Goal: Task Accomplishment & Management: Manage account settings

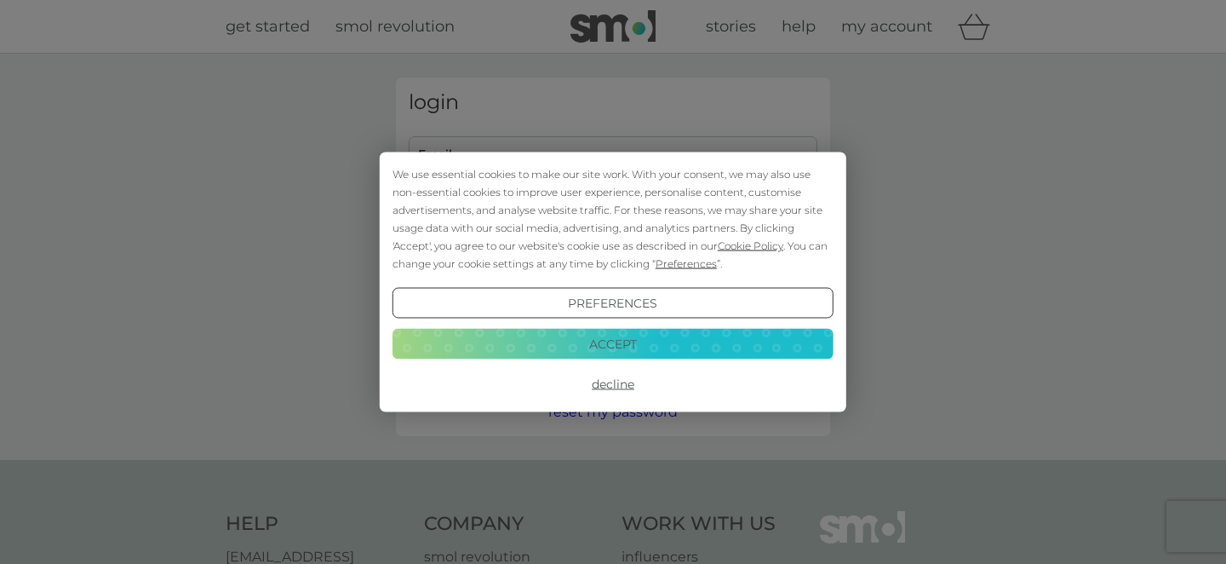
click at [470, 363] on div "Preferences Decline Accept" at bounding box center [613, 344] width 441 height 112
click at [485, 331] on button "Accept" at bounding box center [613, 343] width 441 height 31
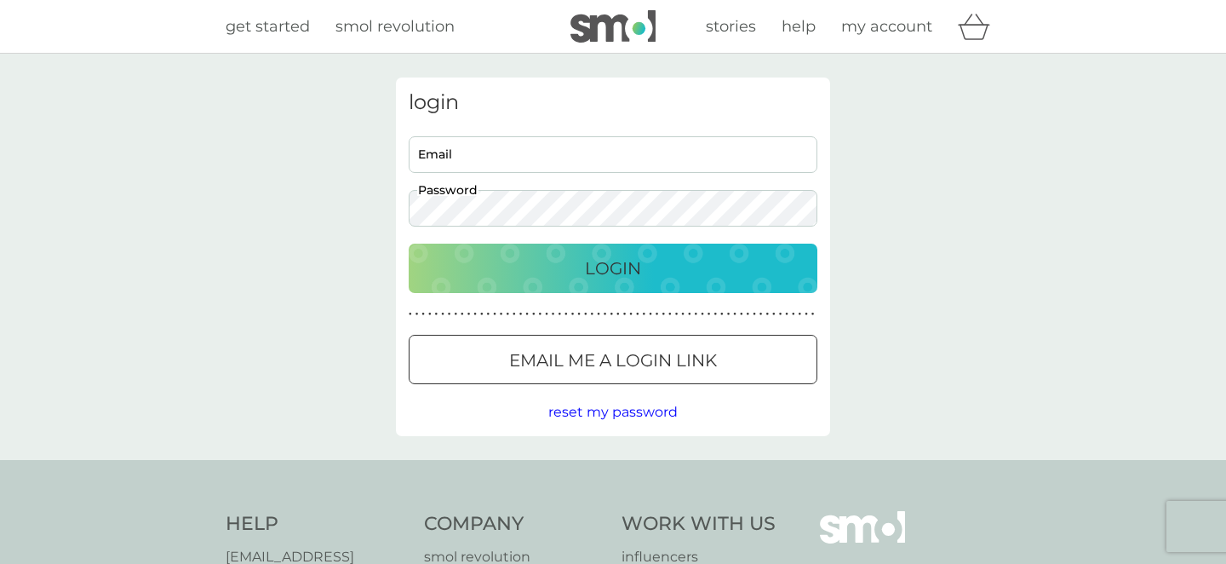
type input "beagle-broader.0o@icloud.com"
click at [527, 262] on div "Login" at bounding box center [613, 268] width 375 height 27
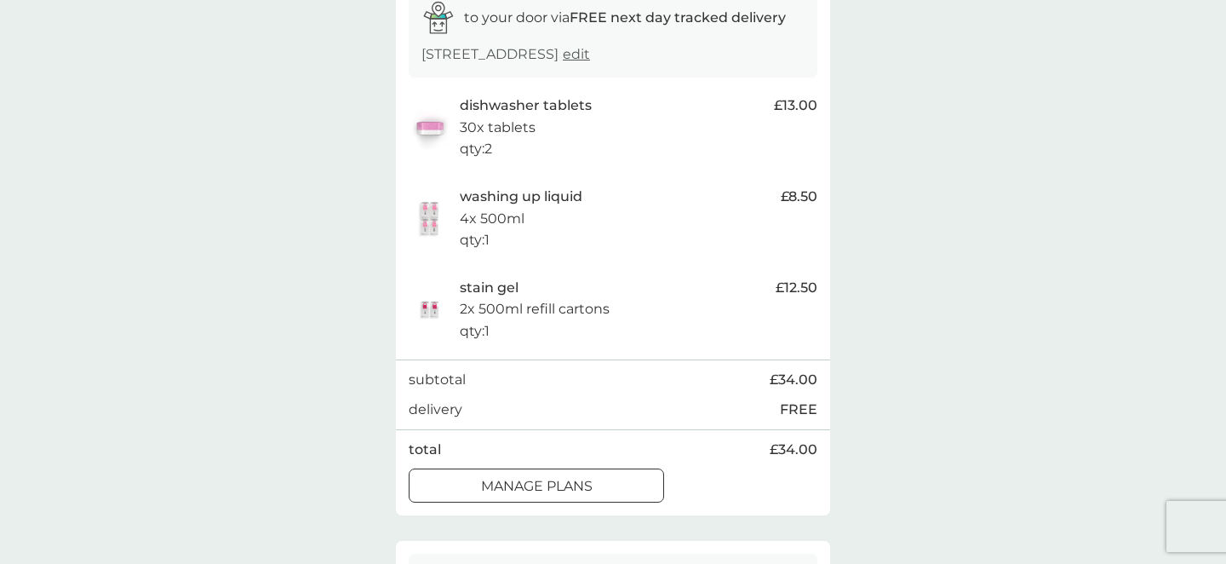
scroll to position [314, 0]
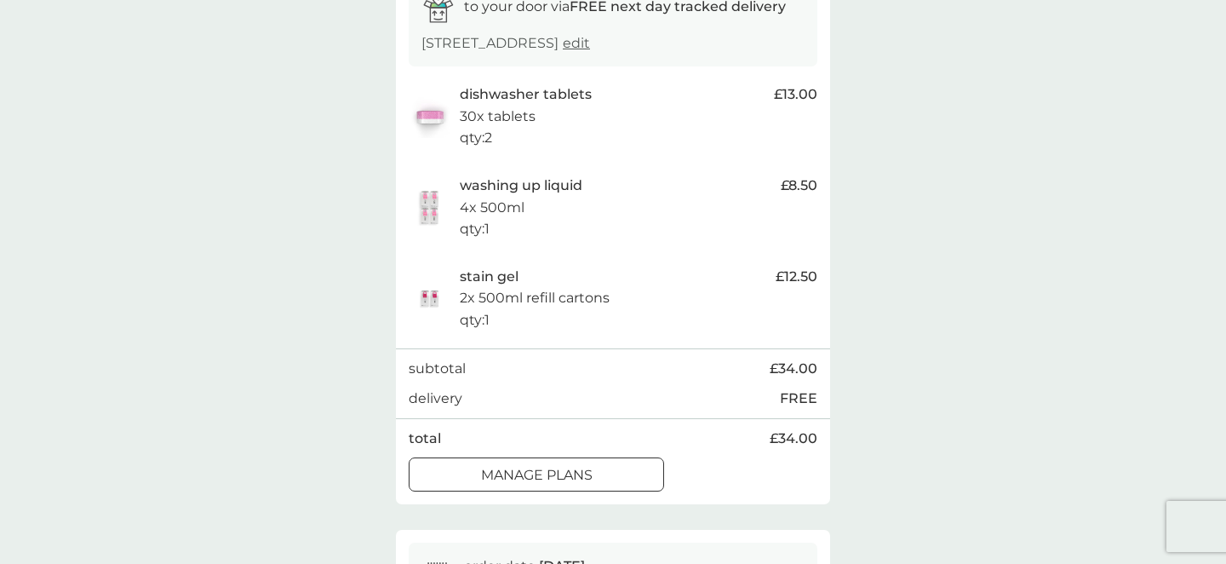
click at [501, 197] on p "washing up liquid" at bounding box center [521, 186] width 123 height 22
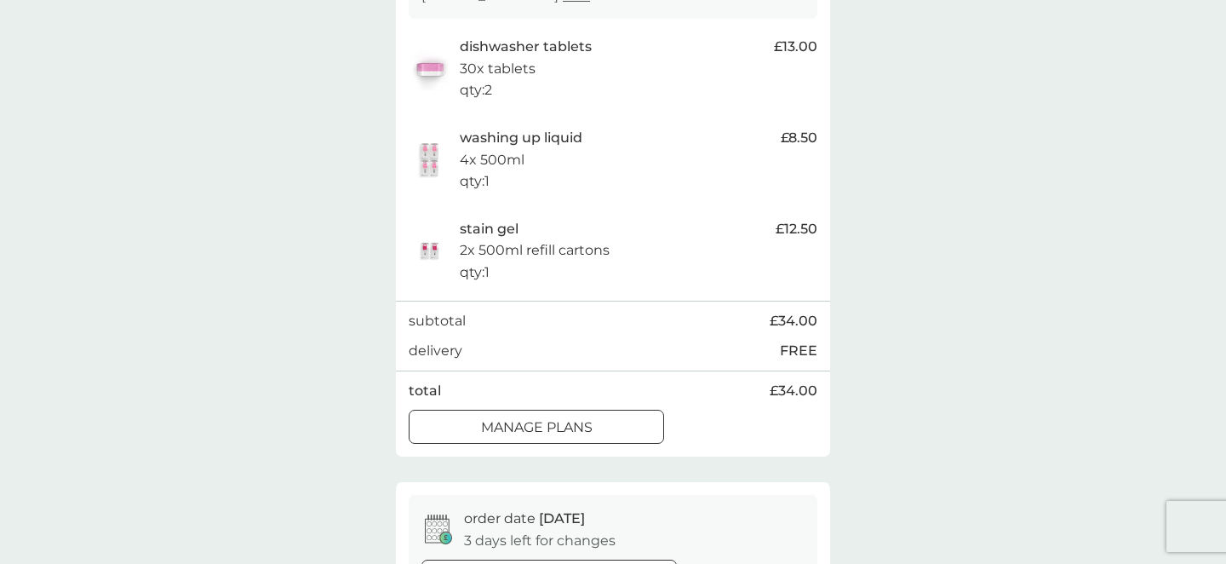
scroll to position [352, 0]
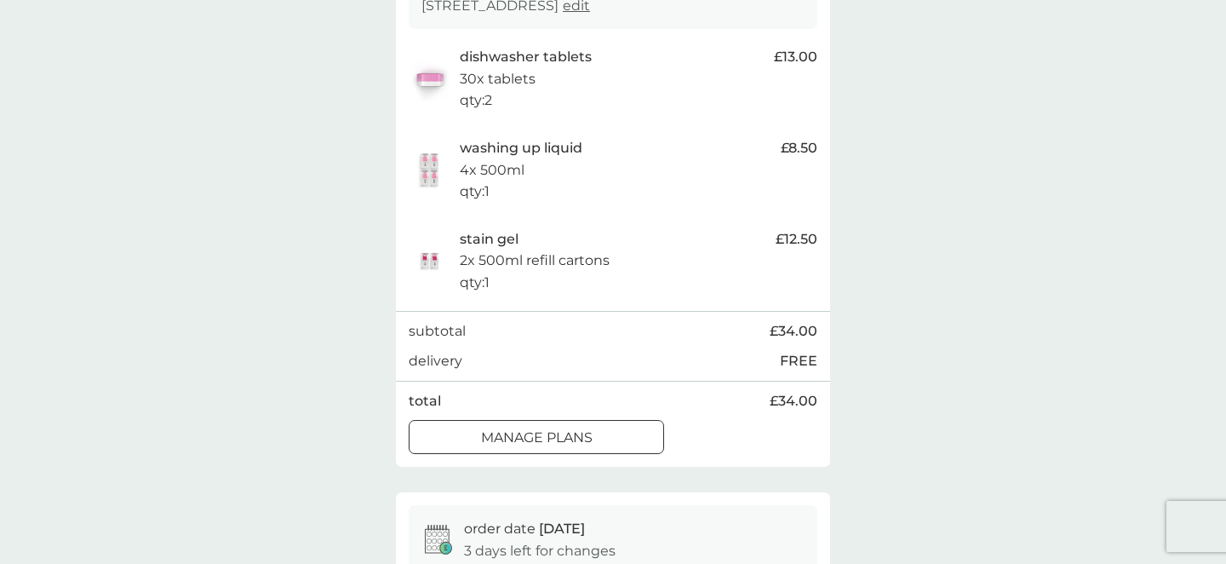
click at [531, 447] on div at bounding box center [536, 438] width 61 height 18
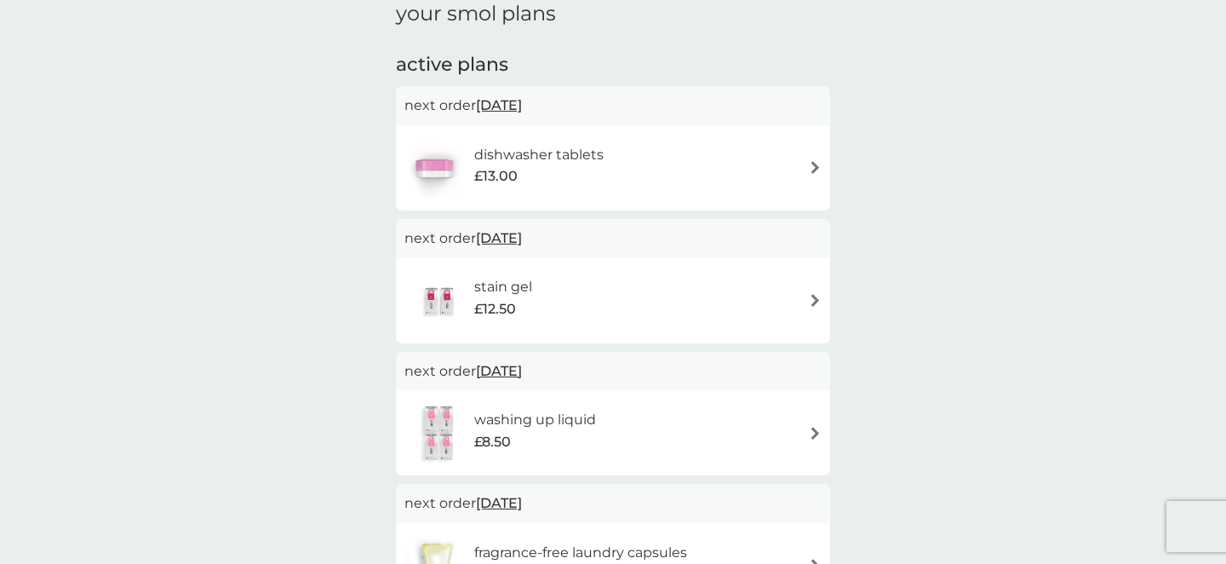
scroll to position [264, 0]
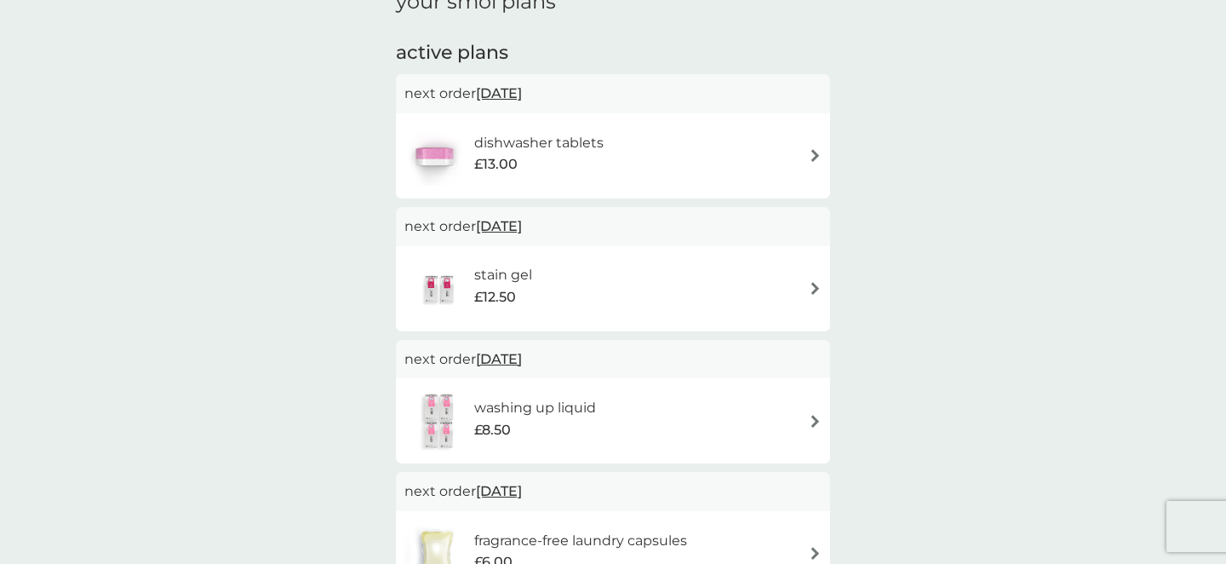
click at [814, 282] on img at bounding box center [815, 288] width 13 height 13
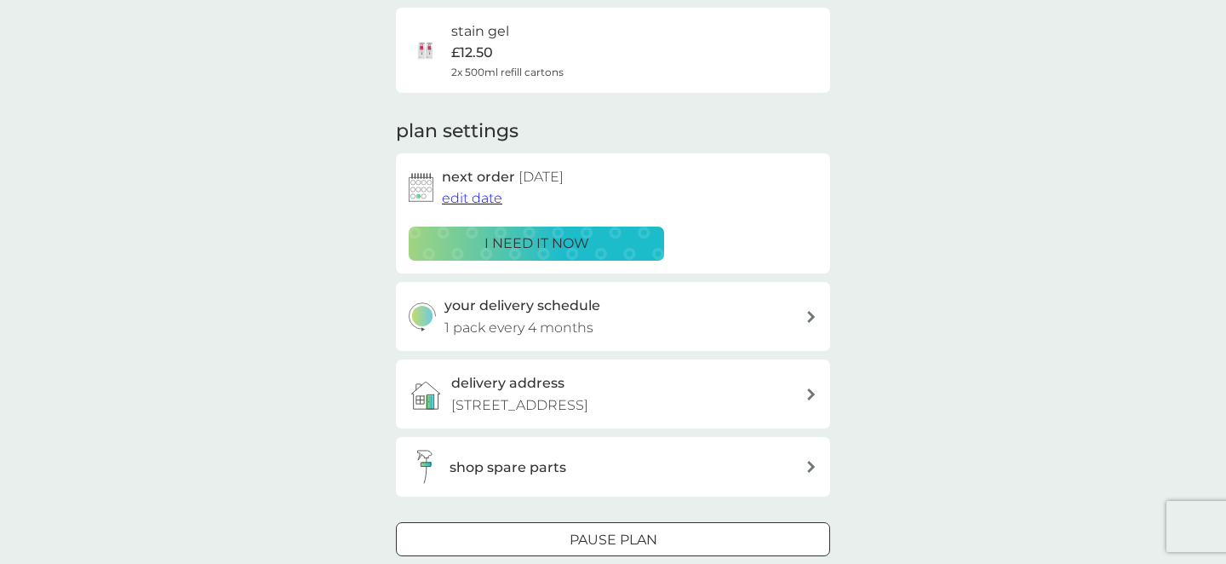
scroll to position [140, 0]
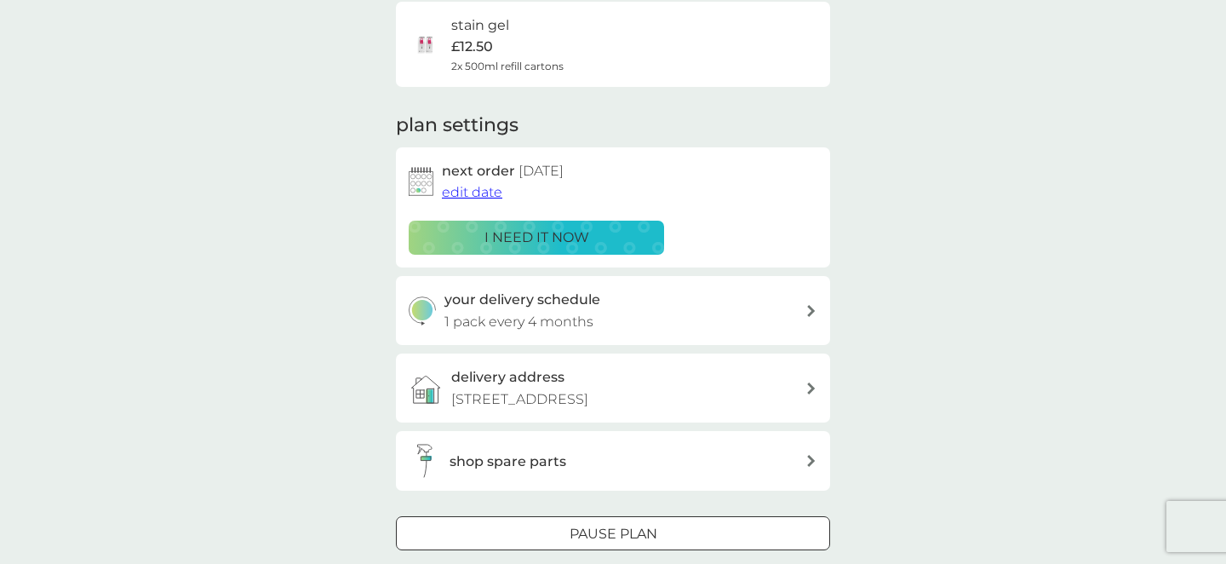
click at [472, 185] on span "edit date" at bounding box center [472, 192] width 60 height 16
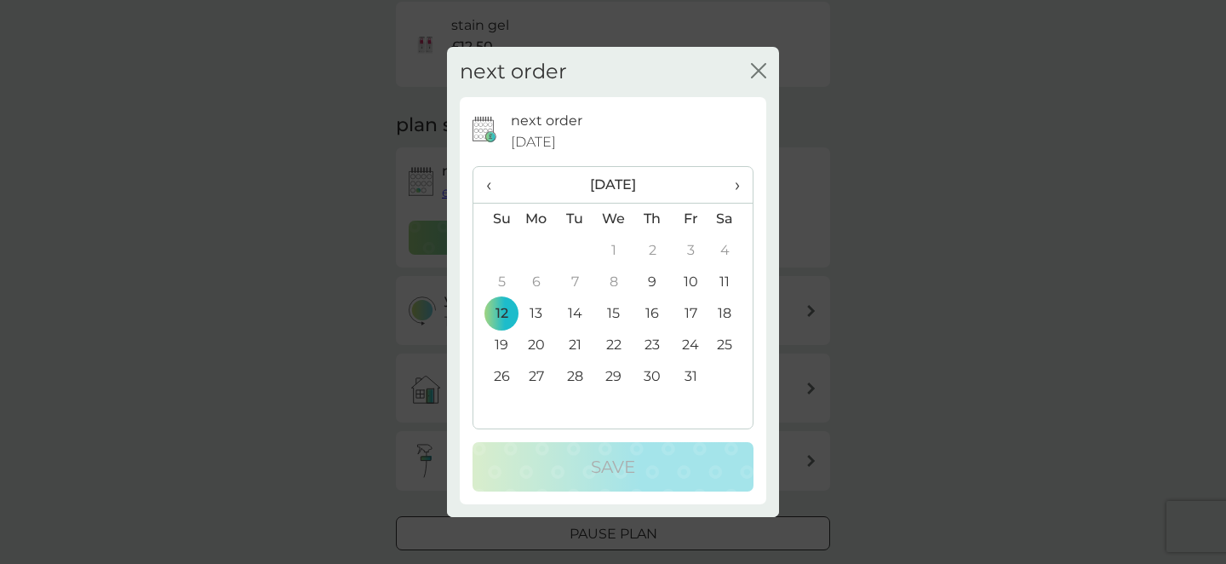
click at [736, 182] on span "›" at bounding box center [731, 185] width 17 height 36
click at [616, 315] on td "12" at bounding box center [613, 314] width 39 height 32
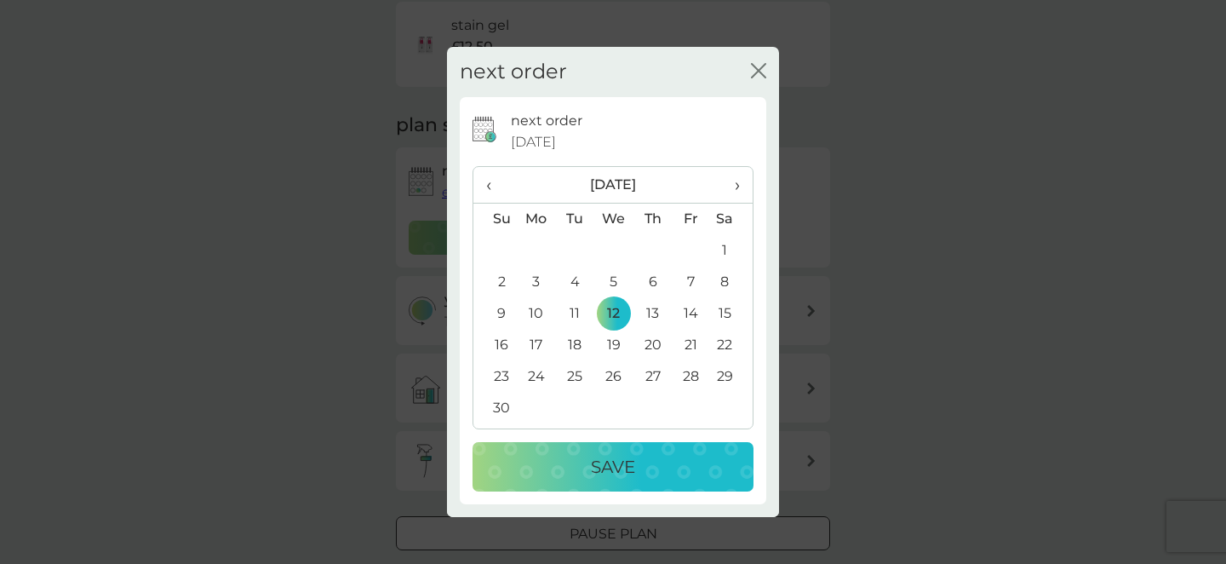
click at [614, 465] on p "Save" at bounding box center [613, 466] width 44 height 27
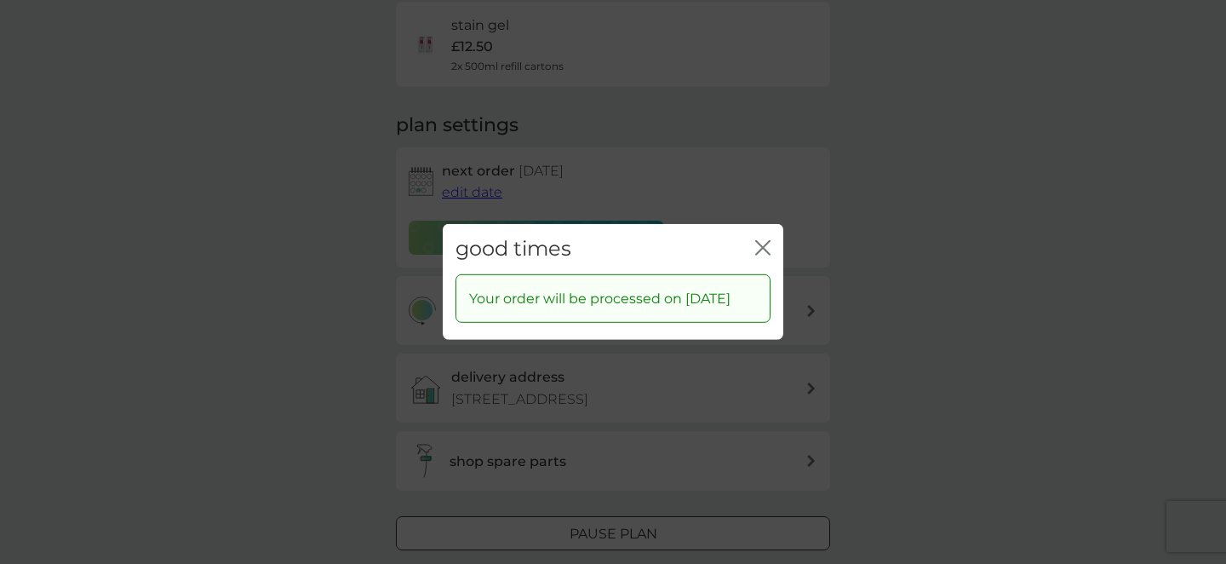
click at [761, 241] on icon "close" at bounding box center [759, 248] width 7 height 14
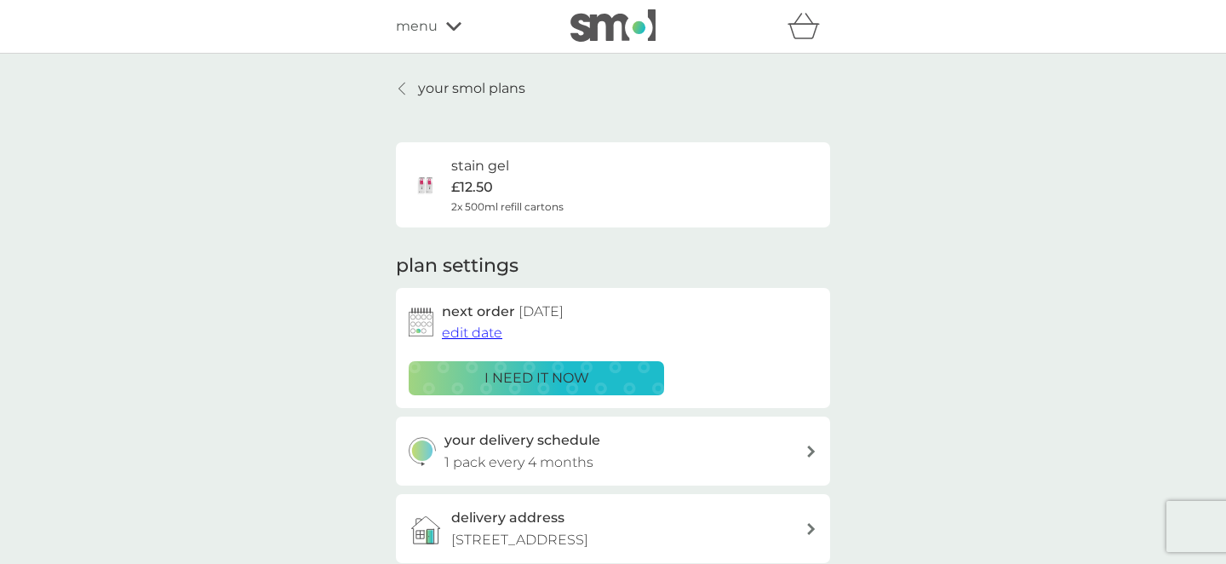
scroll to position [0, 0]
click at [427, 88] on p "your smol plans" at bounding box center [471, 88] width 107 height 22
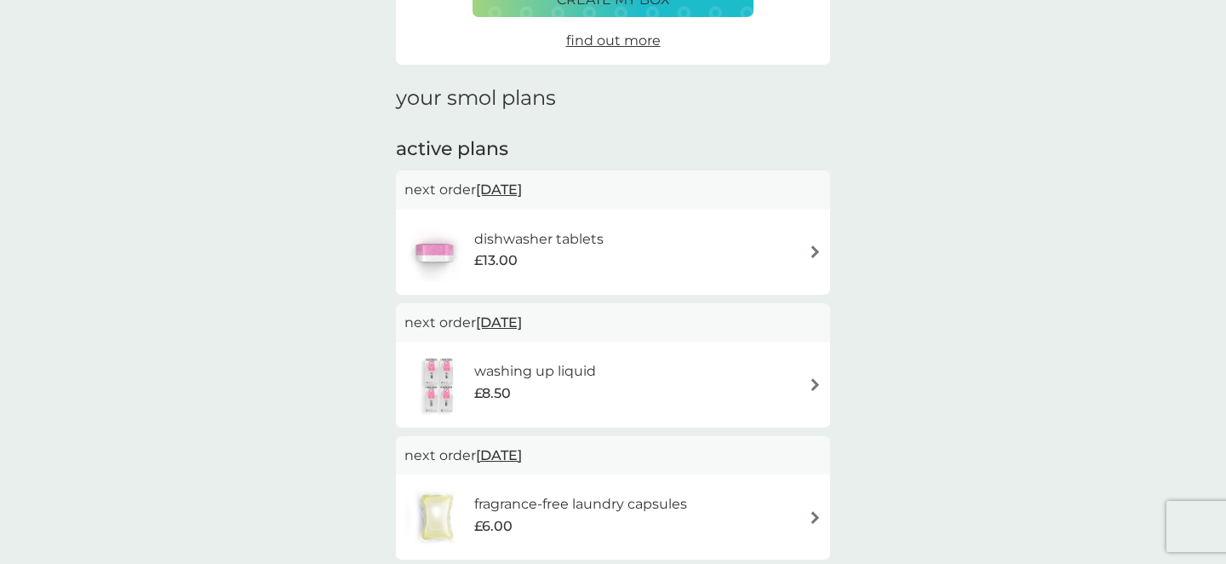
scroll to position [169, 0]
click at [813, 378] on img at bounding box center [815, 382] width 13 height 13
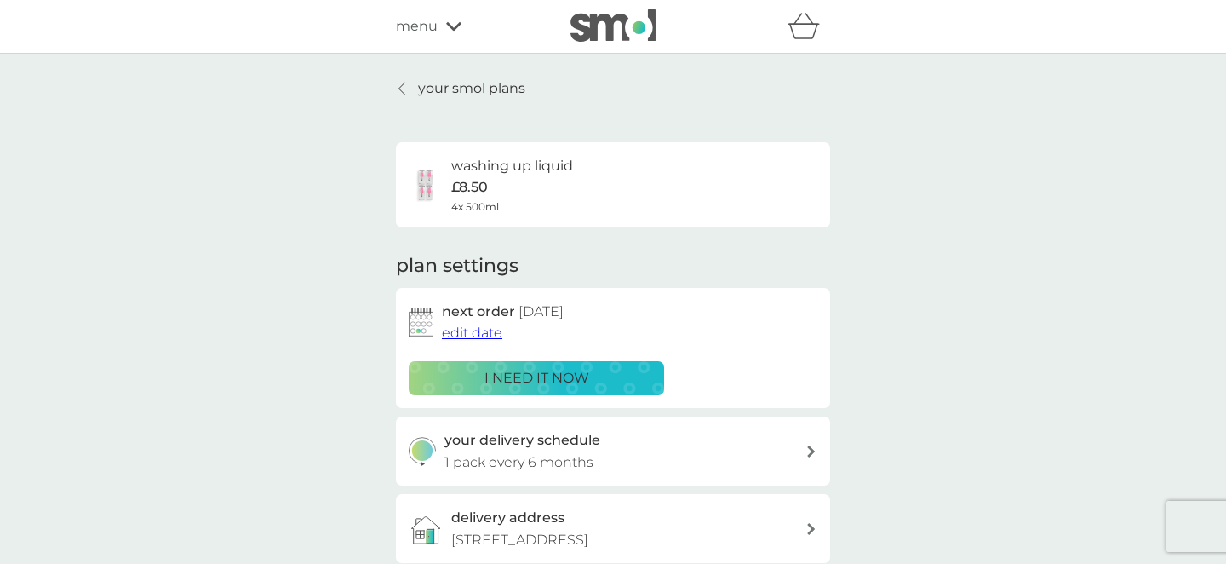
click at [471, 333] on span "edit date" at bounding box center [472, 332] width 60 height 16
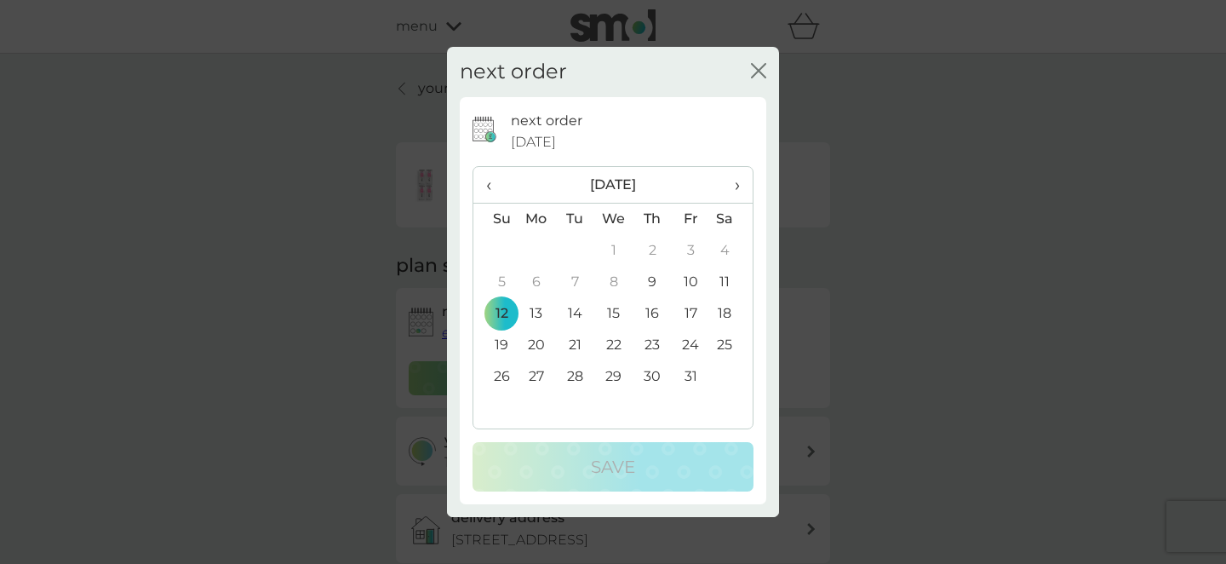
click at [736, 182] on span "›" at bounding box center [731, 185] width 17 height 36
click at [611, 310] on td "12" at bounding box center [613, 314] width 39 height 32
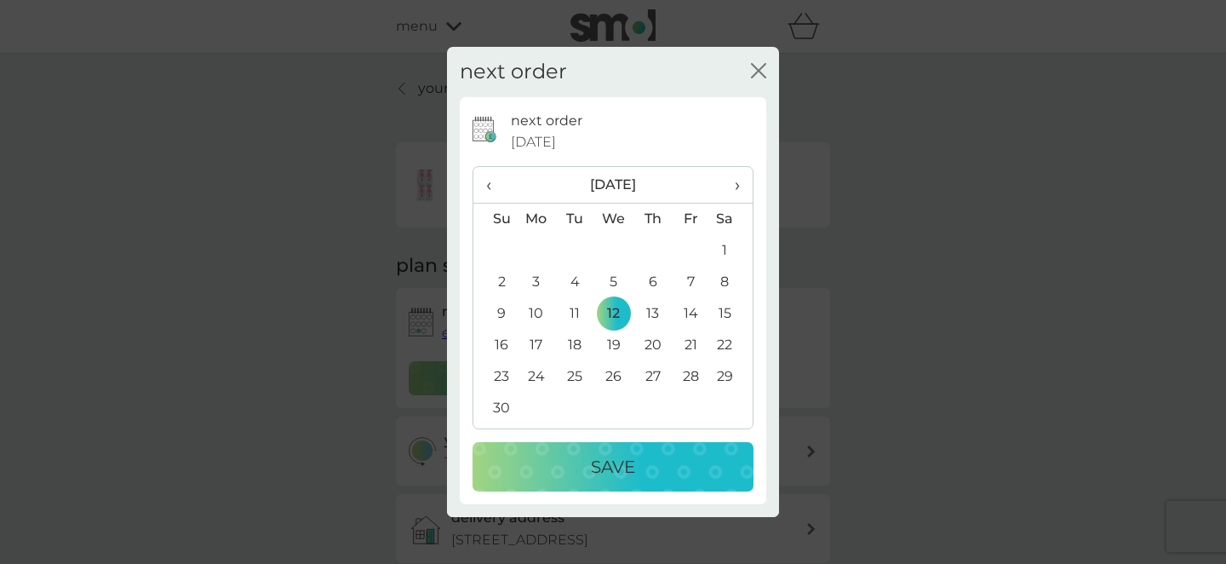
click at [577, 463] on div "Save" at bounding box center [613, 466] width 247 height 27
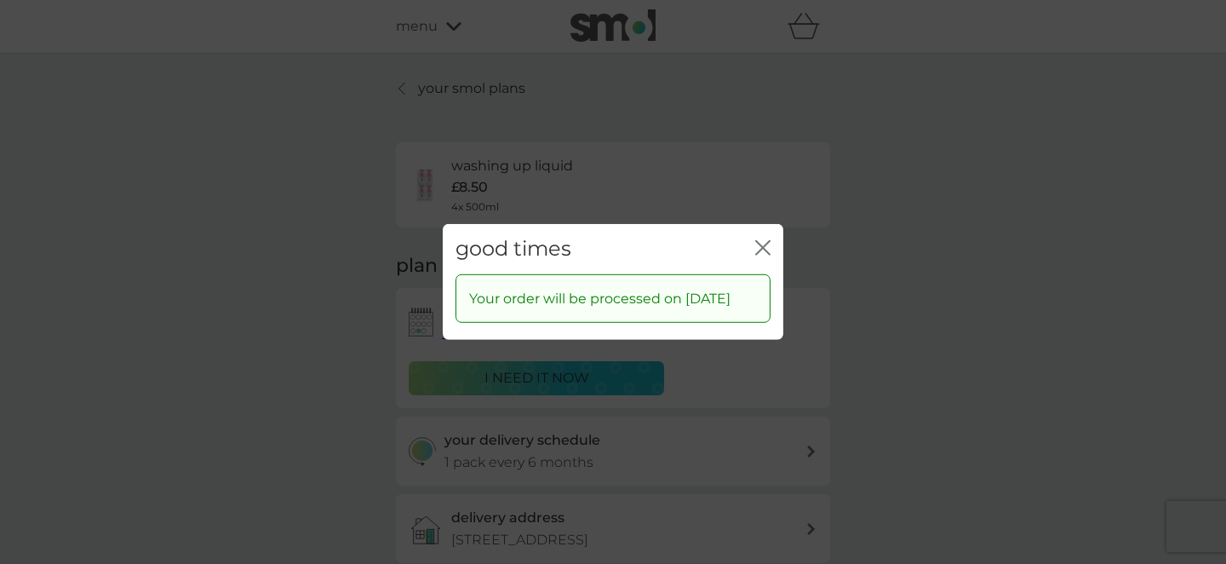
click at [763, 241] on icon "close" at bounding box center [766, 248] width 7 height 14
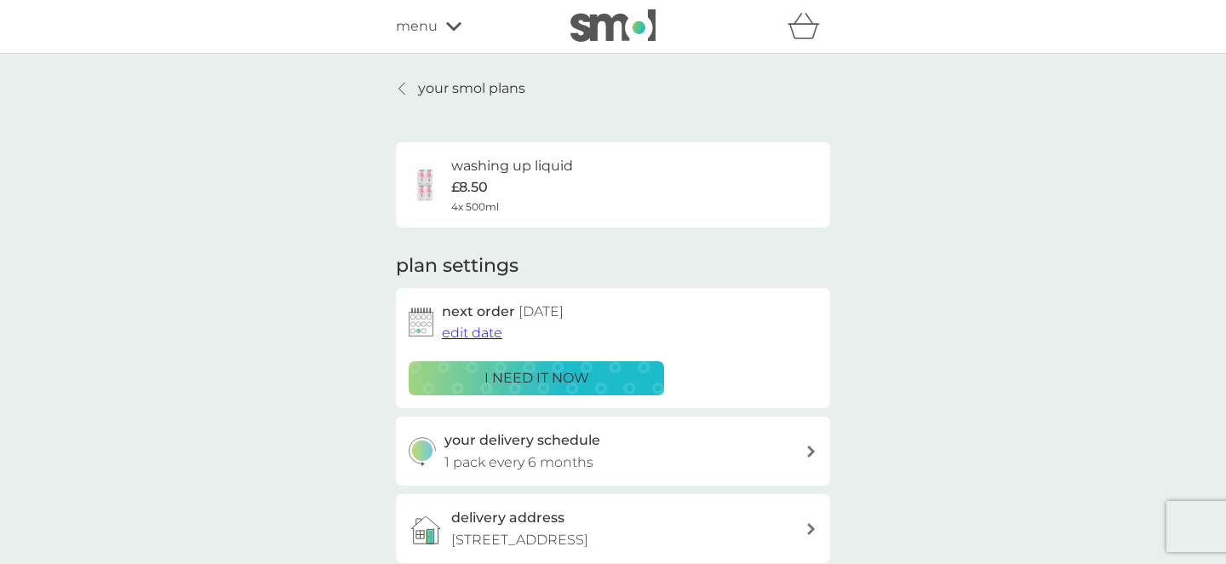
click at [404, 83] on icon at bounding box center [402, 89] width 6 height 12
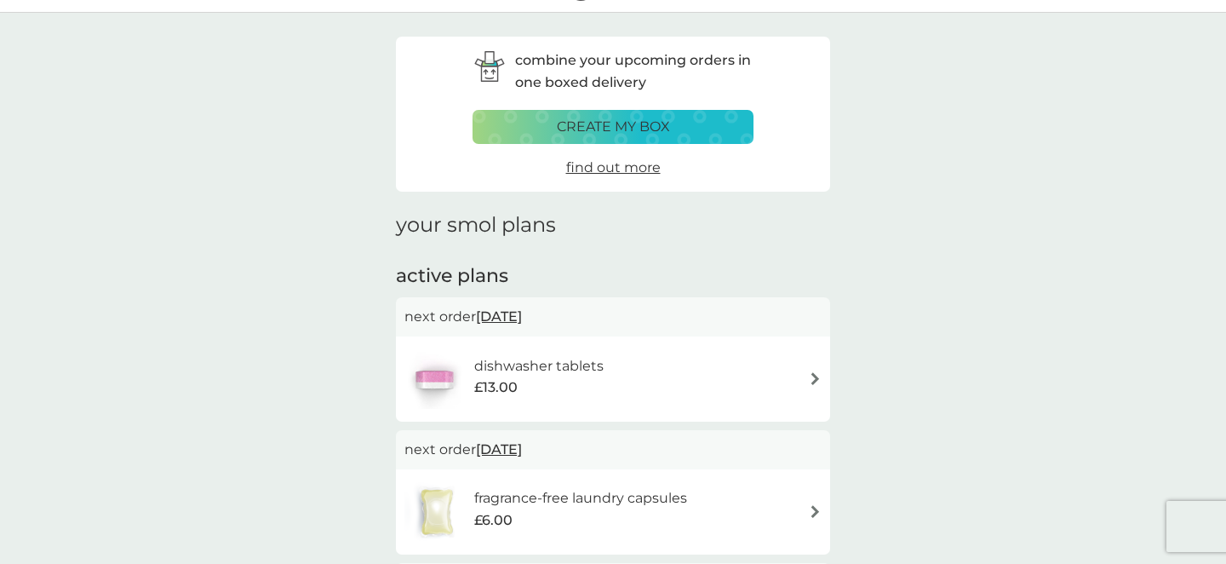
scroll to position [46, 0]
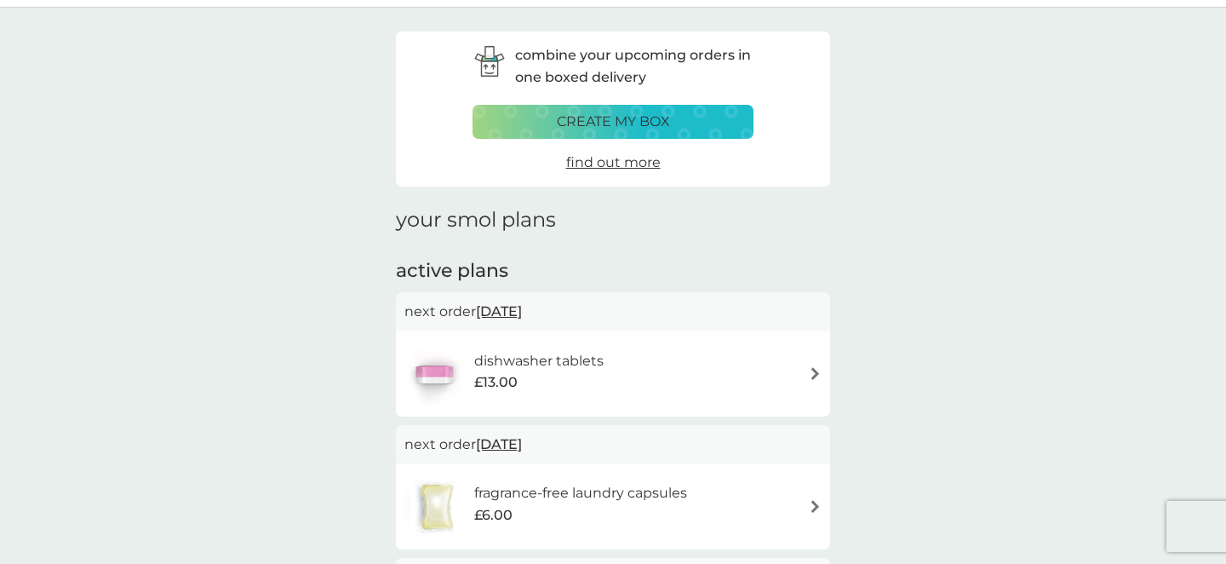
click at [617, 117] on p "create my box" at bounding box center [613, 122] width 113 height 22
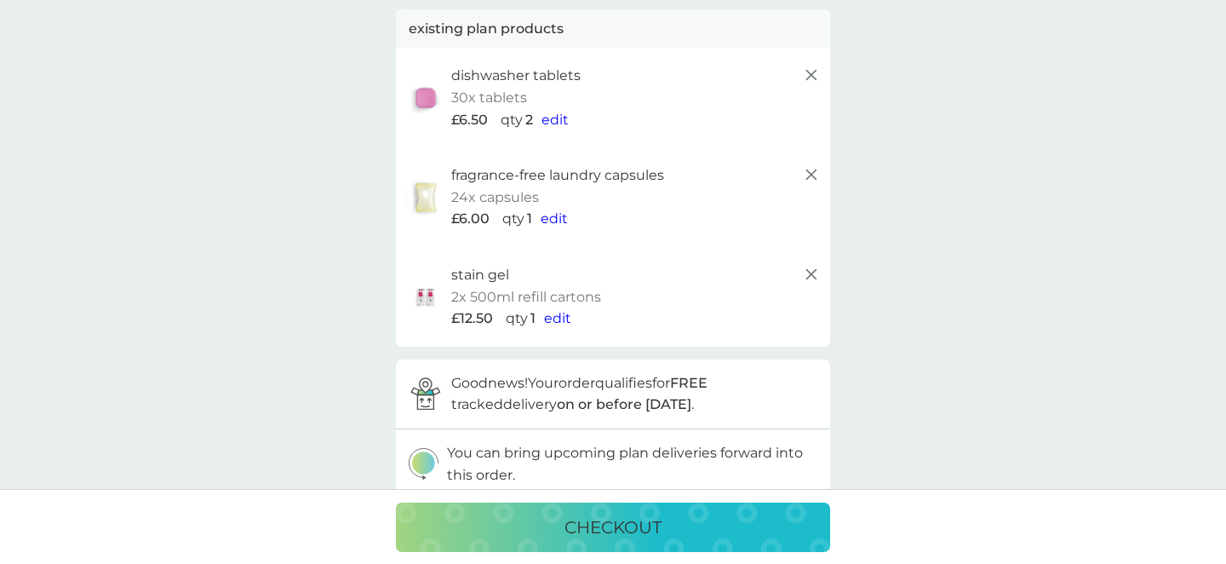
scroll to position [109, 0]
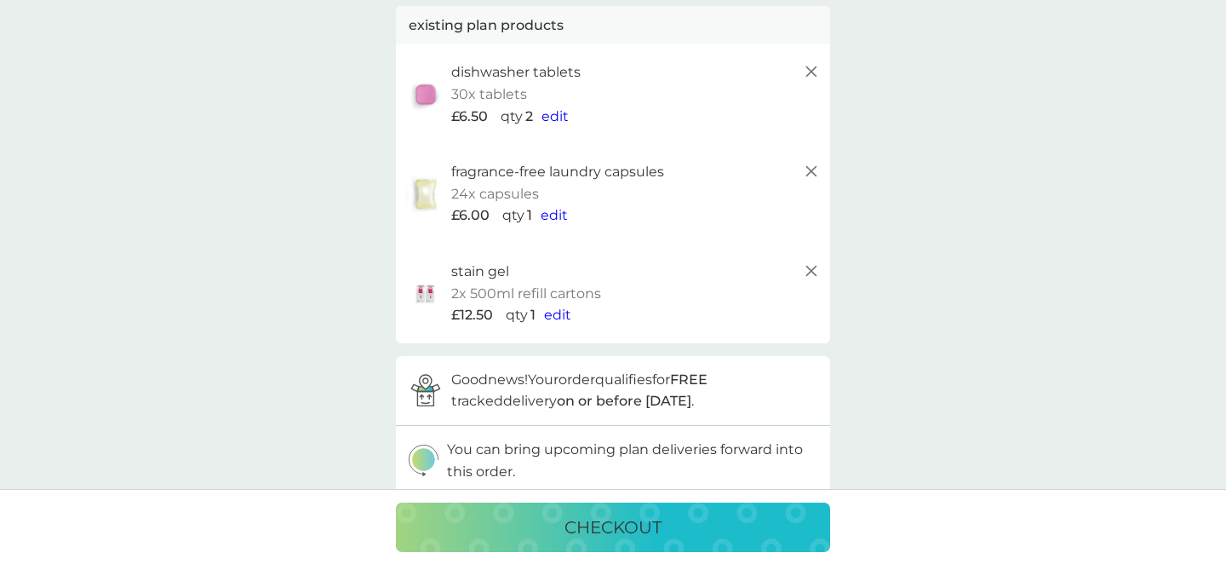
click at [559, 307] on span "edit" at bounding box center [557, 315] width 27 height 16
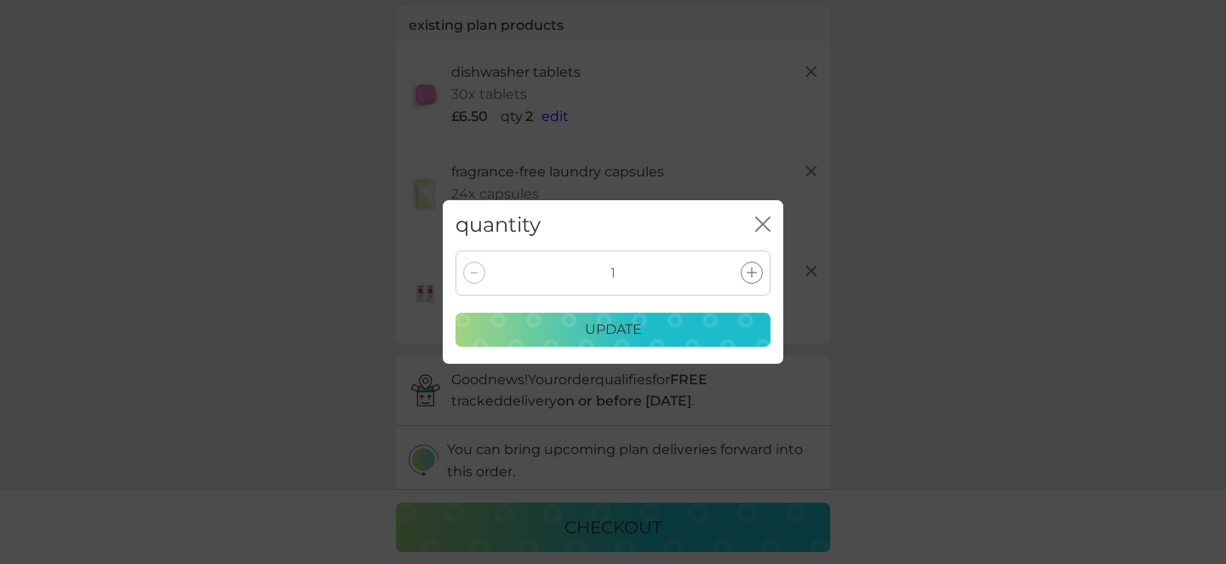
click at [759, 225] on icon "close" at bounding box center [762, 223] width 15 height 15
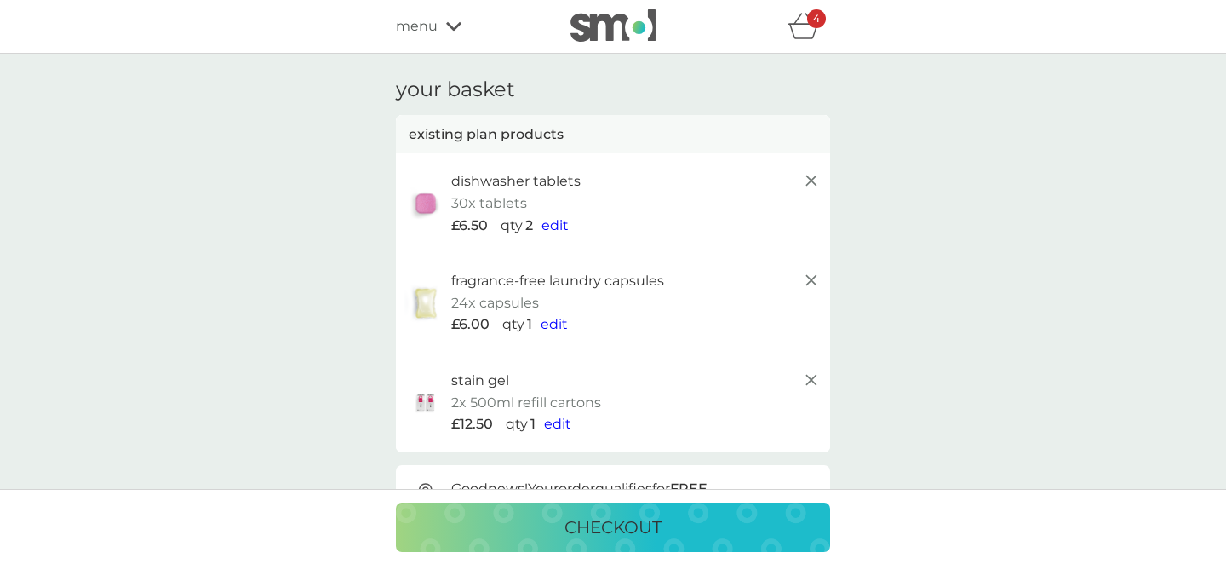
scroll to position [0, 0]
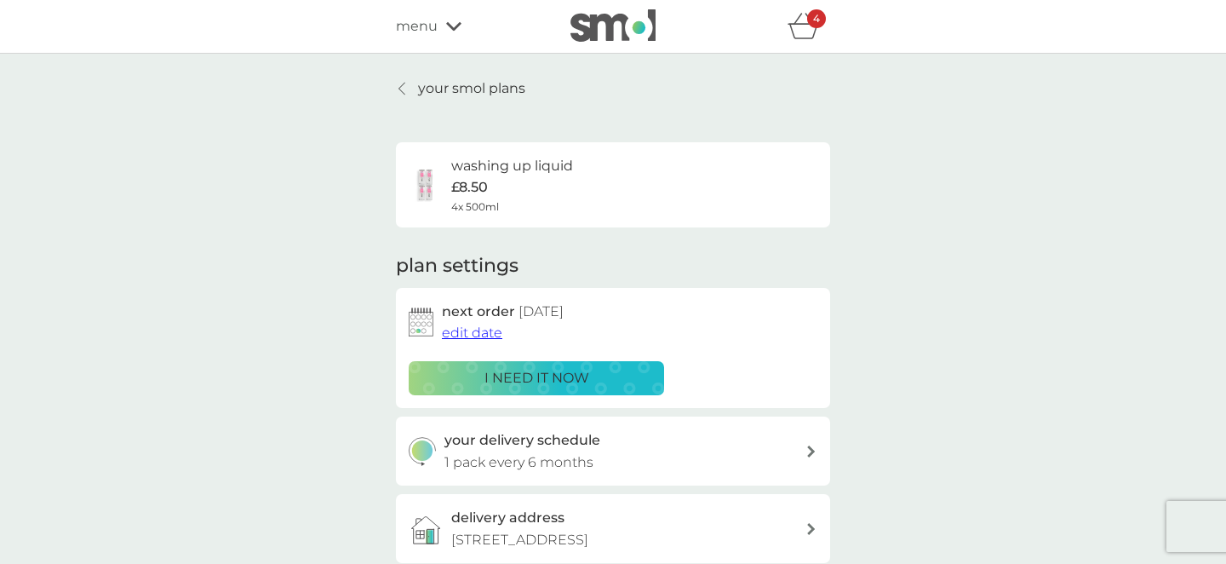
click at [463, 82] on p "your smol plans" at bounding box center [471, 88] width 107 height 22
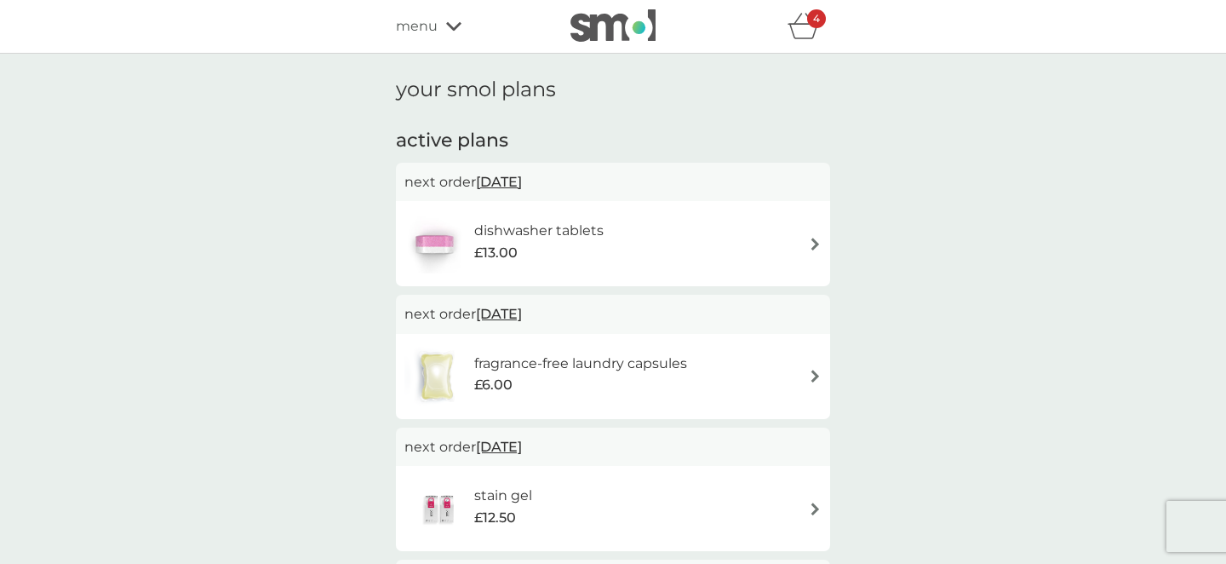
click at [815, 238] on img at bounding box center [815, 244] width 13 height 13
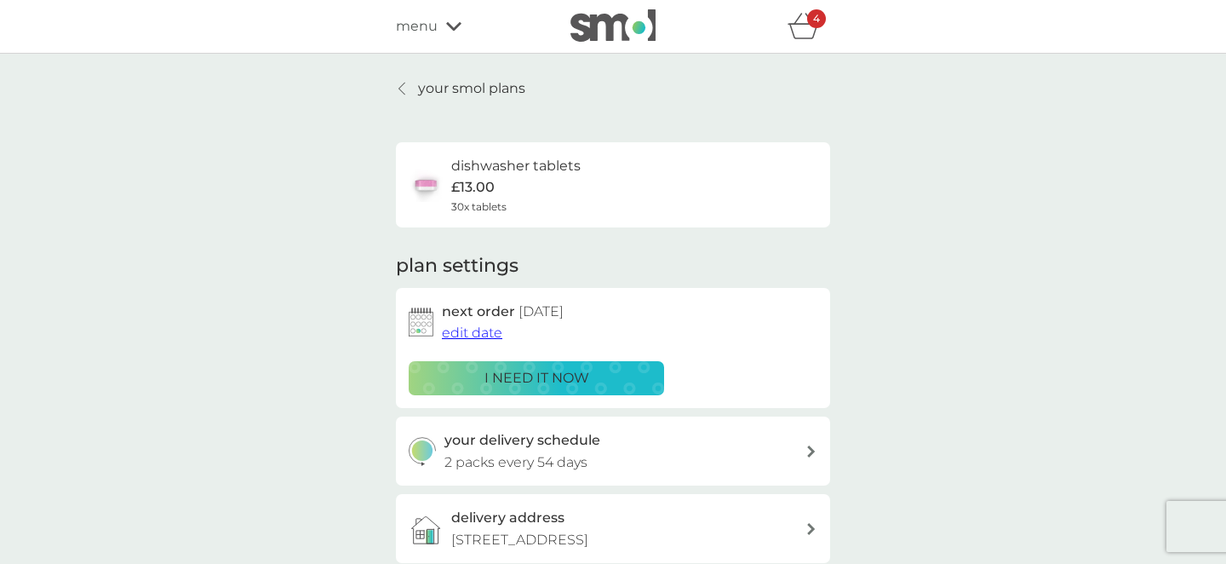
click at [917, 199] on div "your smol plans dishwasher tablets £13.00 30x tablets plan settings next order …" at bounding box center [613, 460] width 1226 height 812
click at [402, 84] on icon at bounding box center [401, 89] width 7 height 14
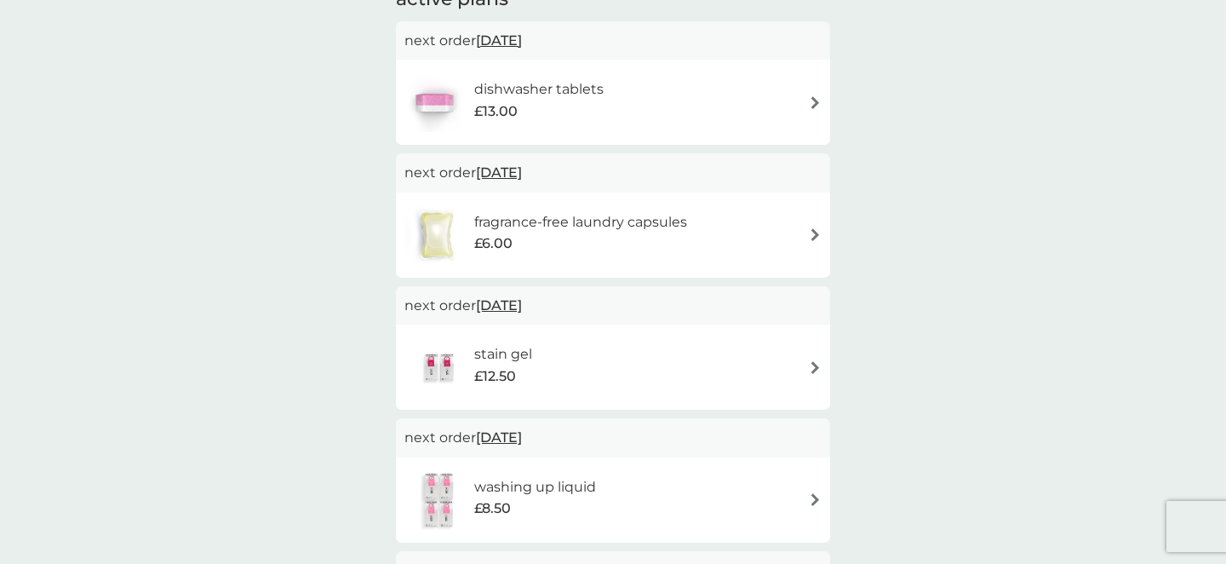
scroll to position [142, 0]
click at [809, 228] on img at bounding box center [815, 233] width 13 height 13
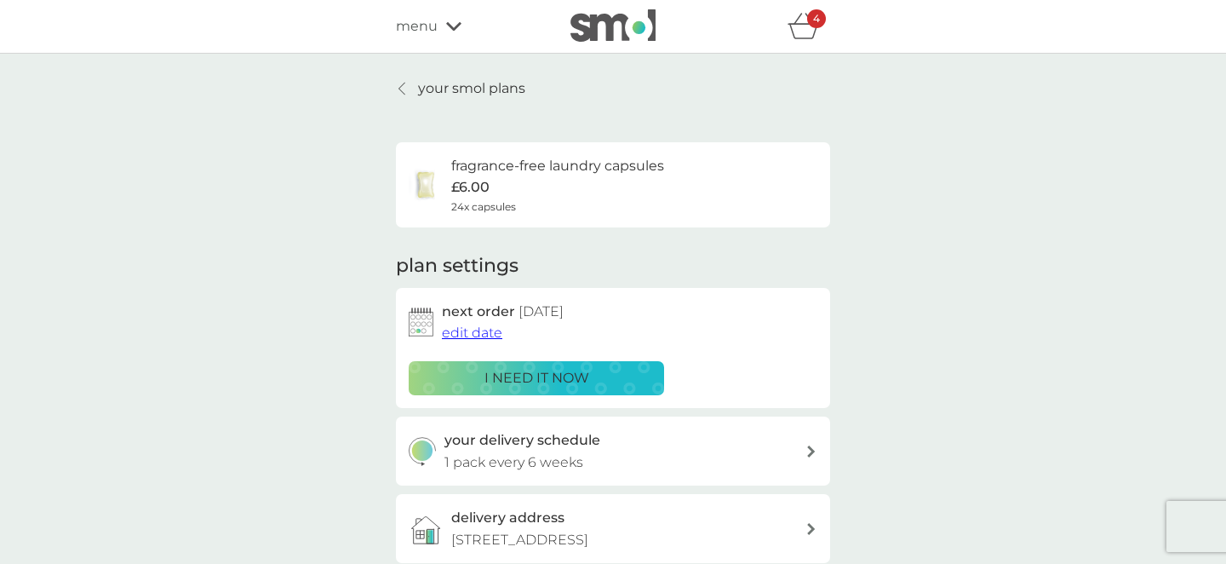
click at [400, 88] on icon at bounding box center [401, 89] width 7 height 14
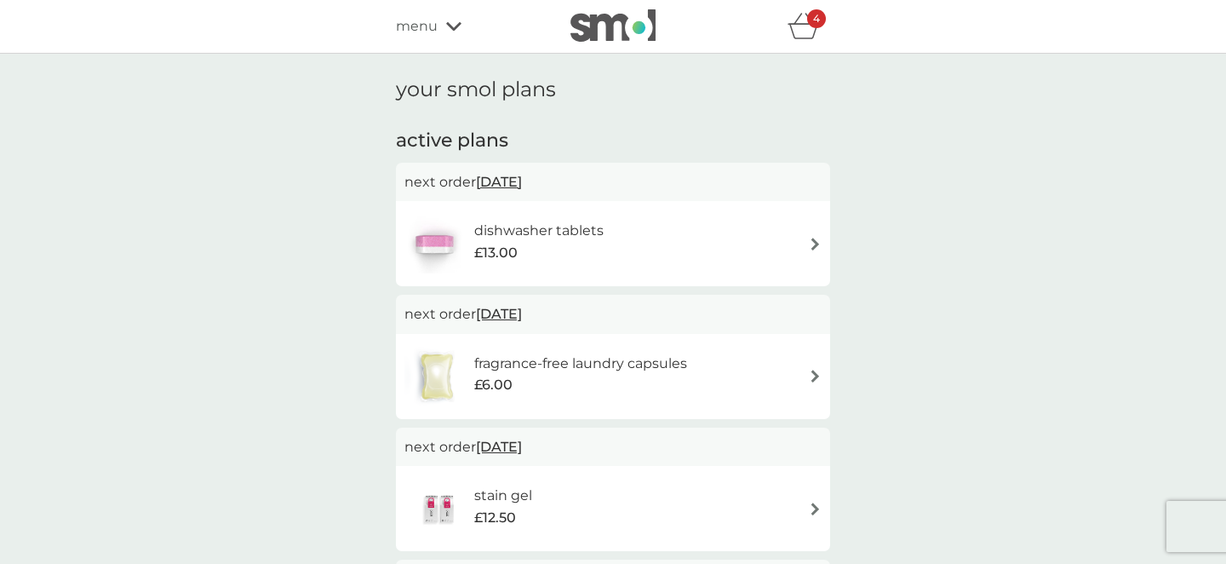
click at [801, 28] on icon "basket" at bounding box center [804, 26] width 32 height 26
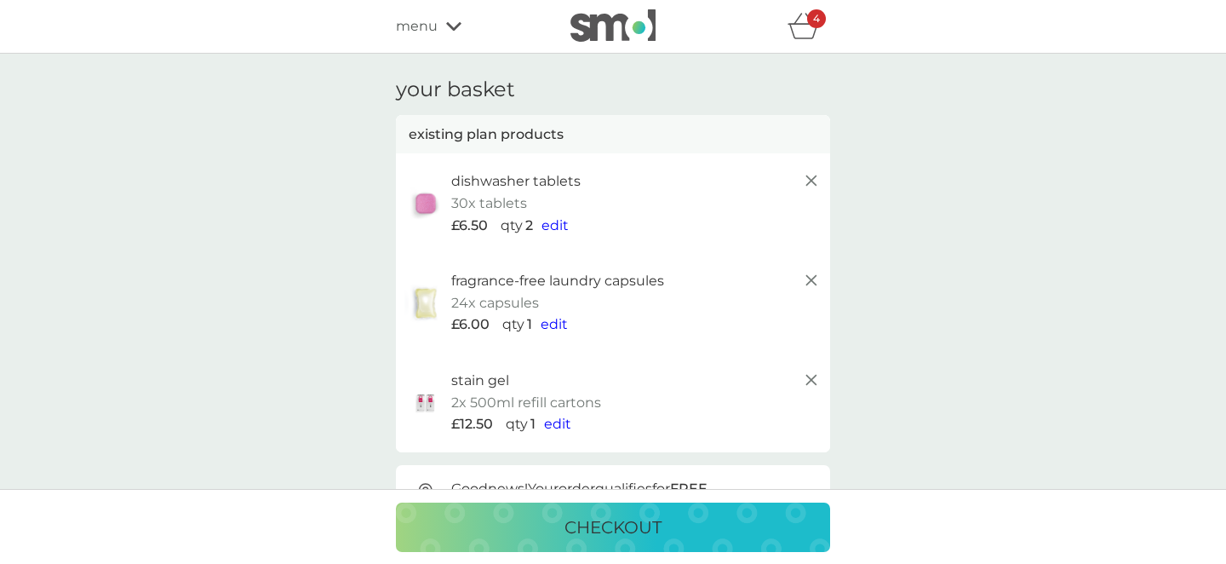
click at [813, 175] on icon at bounding box center [811, 180] width 20 height 20
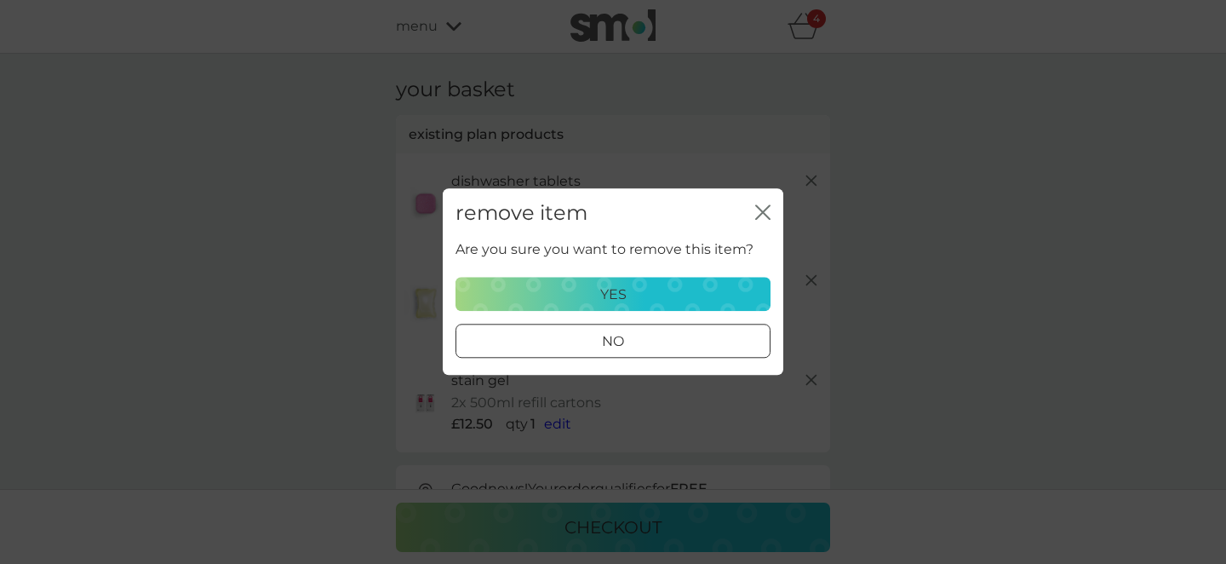
click at [690, 292] on div "yes" at bounding box center [613, 295] width 293 height 22
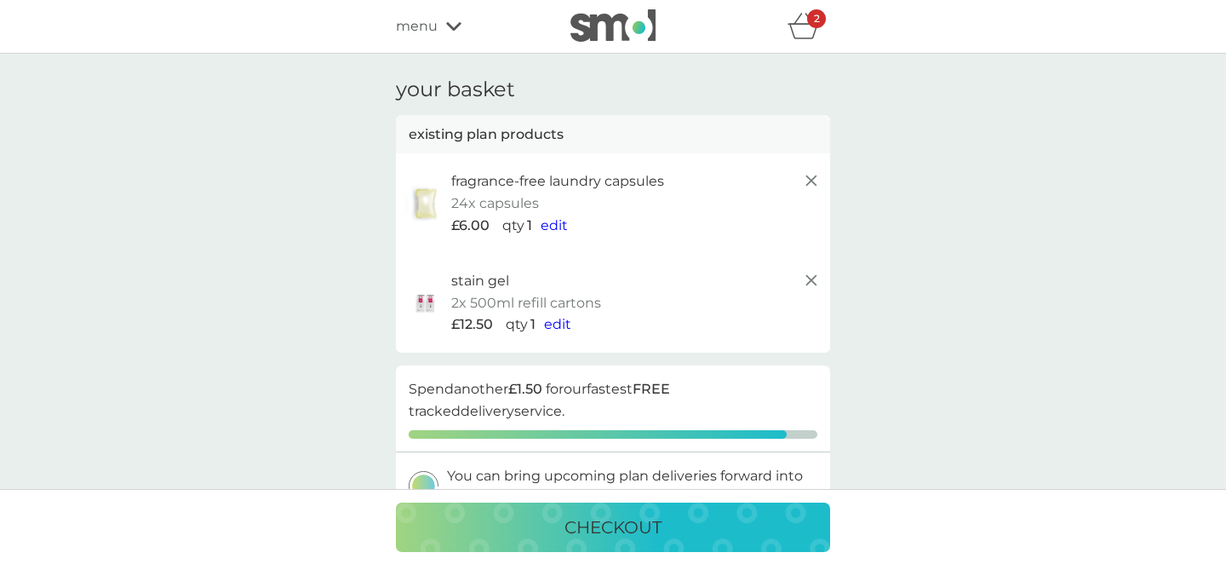
click at [808, 176] on line at bounding box center [811, 180] width 10 height 10
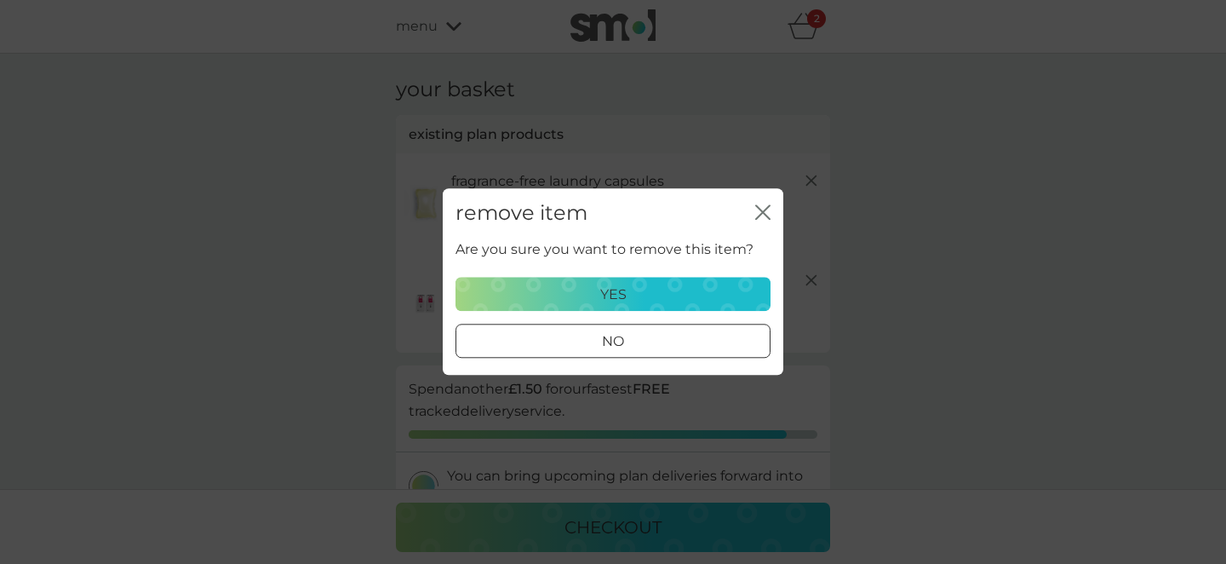
click at [690, 297] on div "yes" at bounding box center [613, 295] width 293 height 22
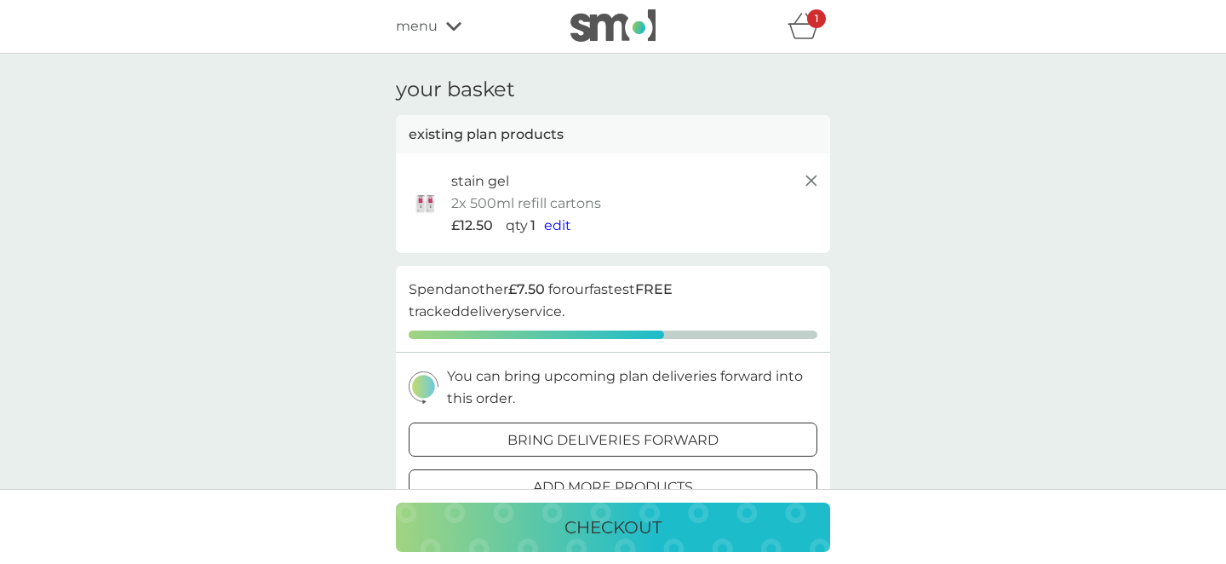
click at [807, 175] on line at bounding box center [811, 180] width 10 height 10
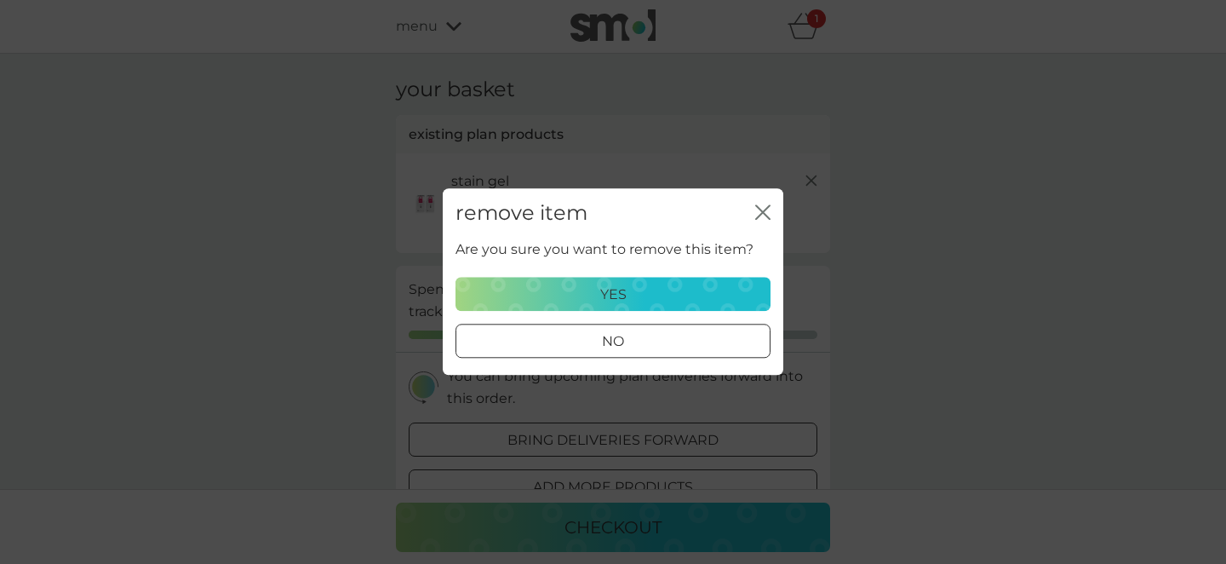
click at [691, 295] on div "yes" at bounding box center [613, 295] width 293 height 22
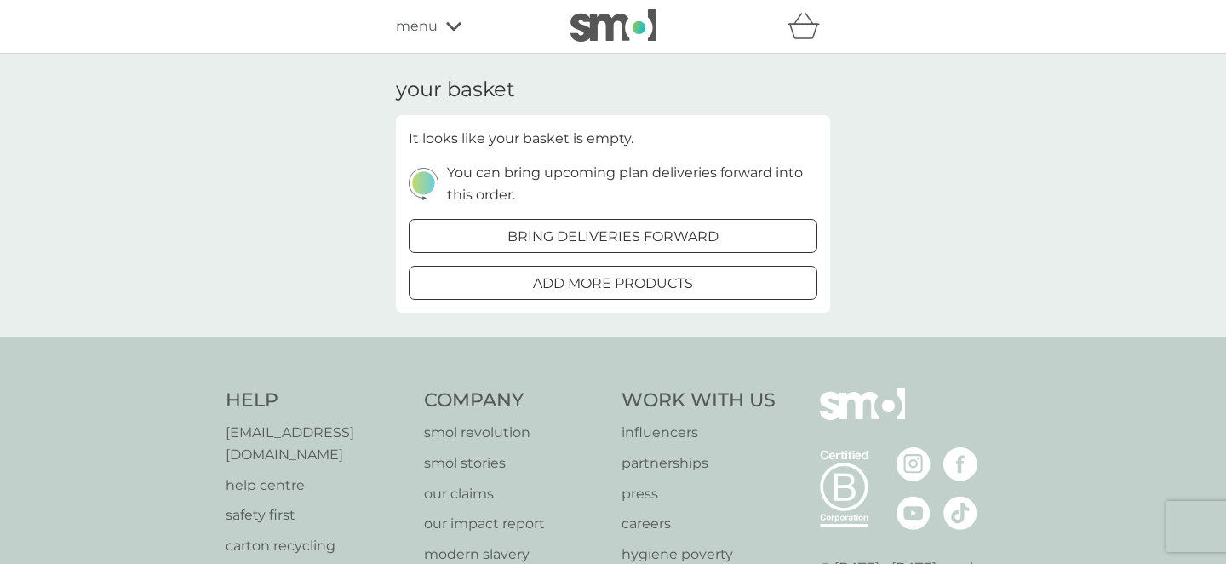
click at [427, 26] on span "menu" at bounding box center [417, 26] width 42 height 22
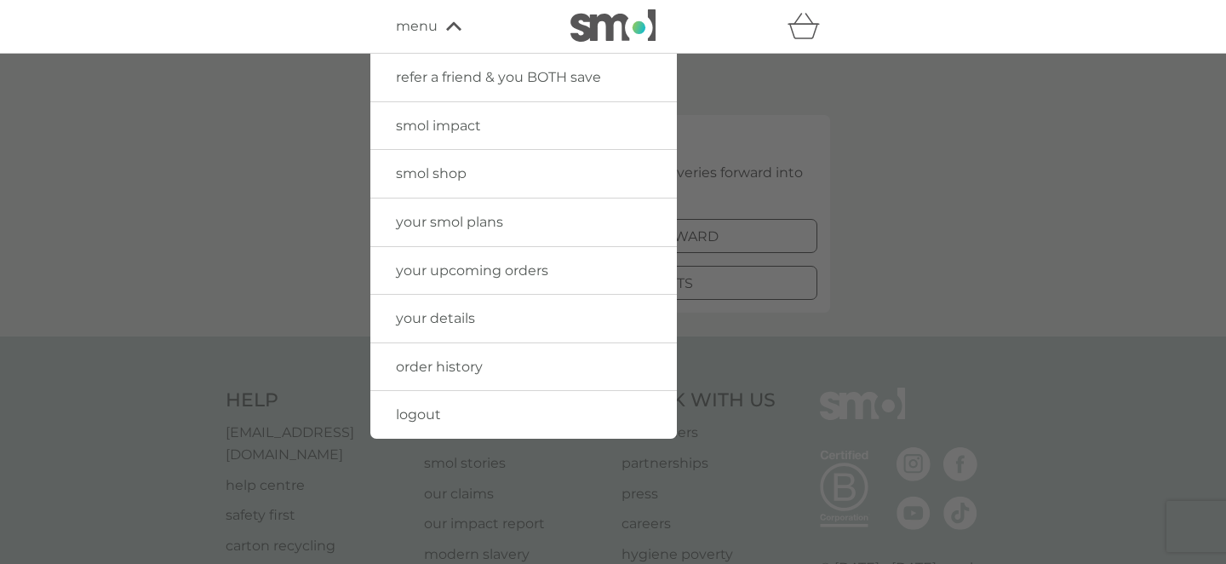
click at [482, 216] on span "your smol plans" at bounding box center [449, 222] width 107 height 16
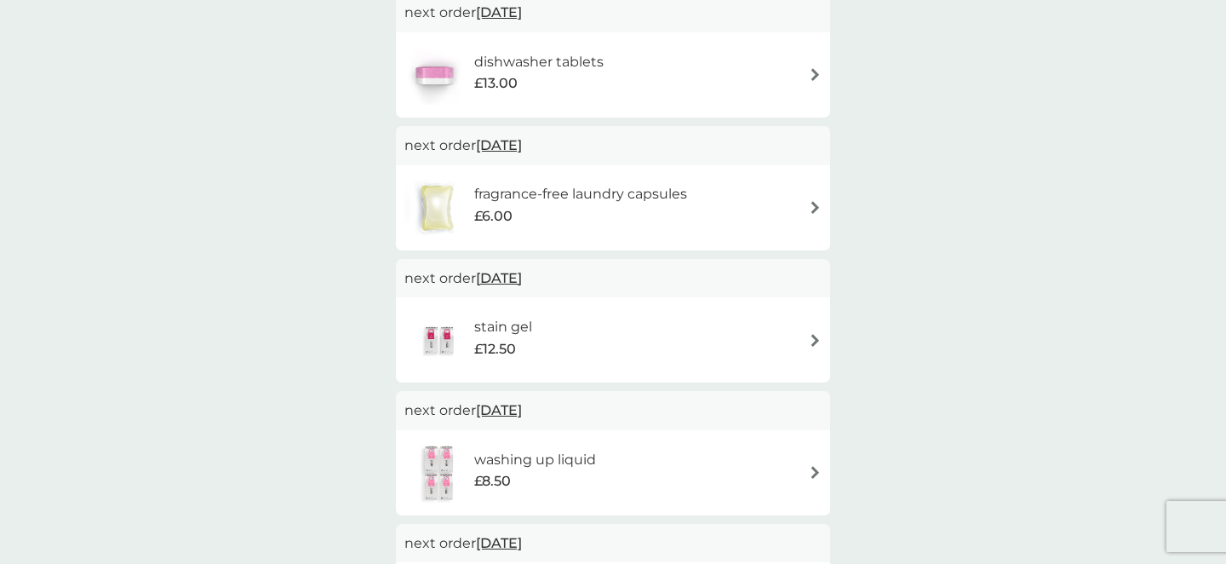
scroll to position [350, 0]
